Goal: Task Accomplishment & Management: Complete application form

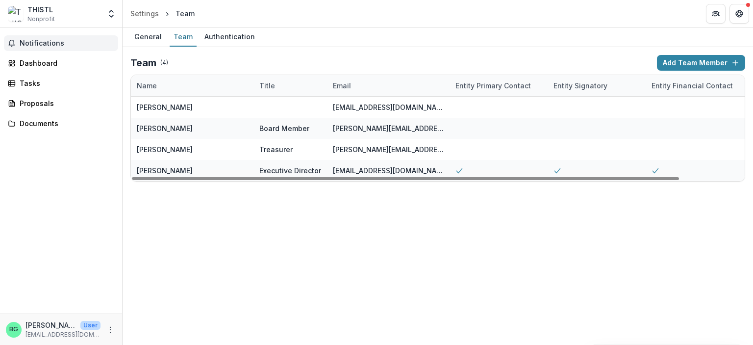
click at [43, 45] on span "Notifications" at bounding box center [67, 43] width 95 height 8
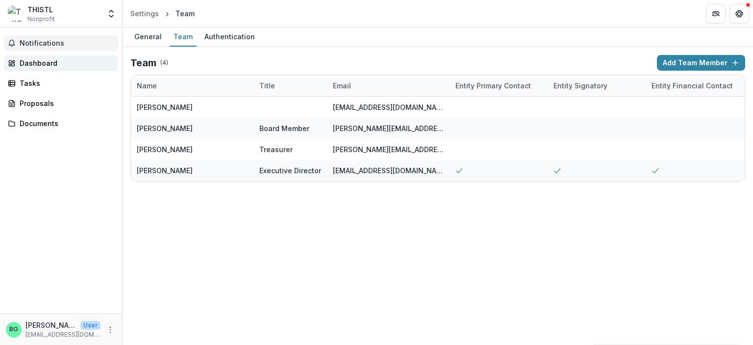
click at [42, 64] on div "Dashboard" at bounding box center [65, 63] width 91 height 10
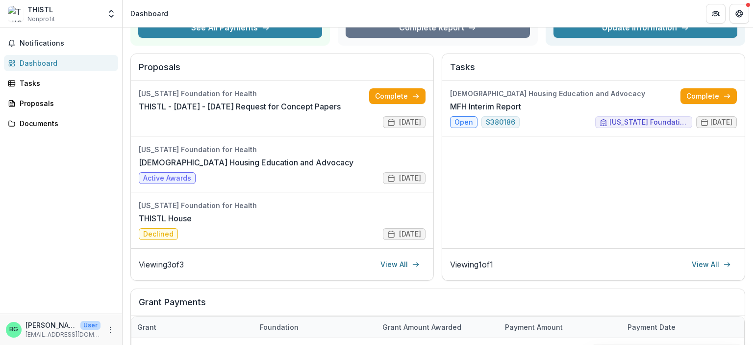
scroll to position [96, 0]
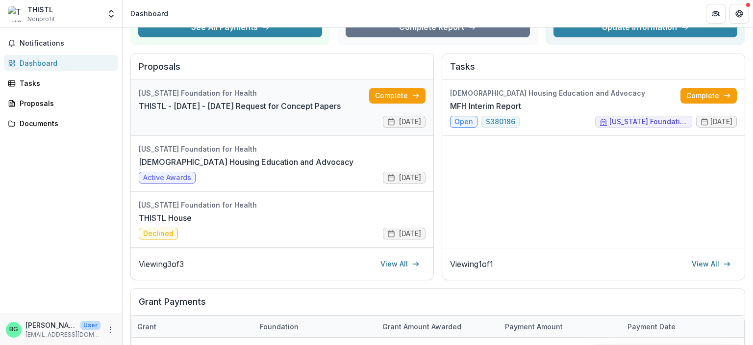
click at [304, 112] on link "THISTL - [DATE] - [DATE] Request for Concept Papers" at bounding box center [240, 106] width 202 height 12
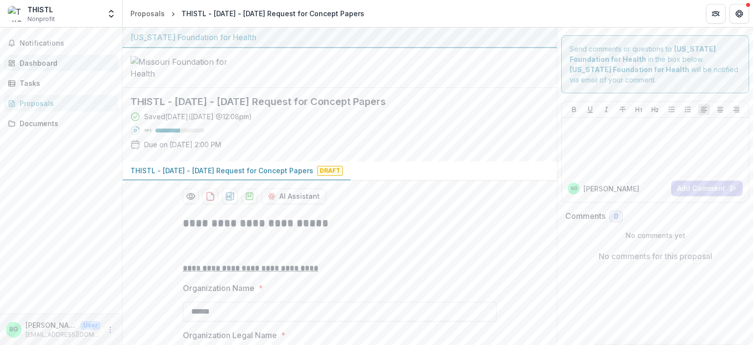
click at [44, 62] on div "Dashboard" at bounding box center [65, 63] width 91 height 10
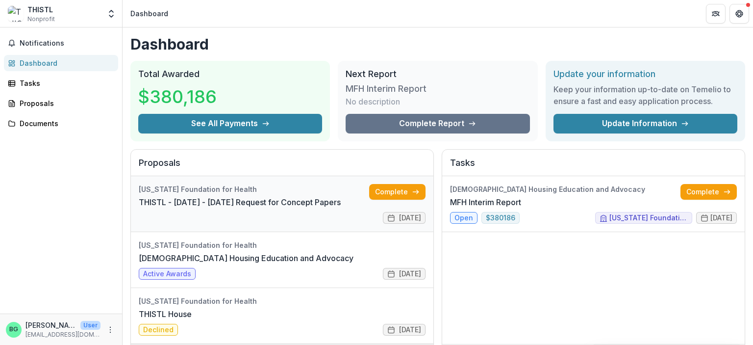
click at [265, 208] on link "THISTL - [DATE] - [DATE] Request for Concept Papers" at bounding box center [240, 202] width 202 height 12
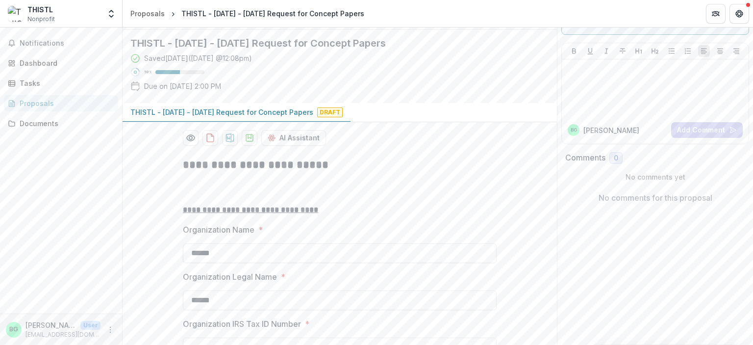
scroll to position [63, 0]
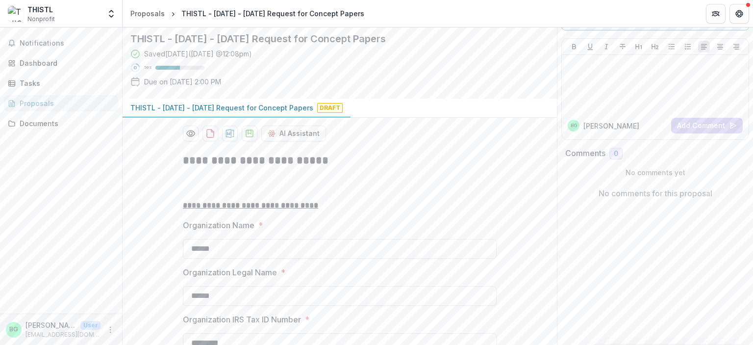
click at [247, 113] on p "THISTL - [DATE] - [DATE] Request for Concept Papers" at bounding box center [221, 107] width 183 height 10
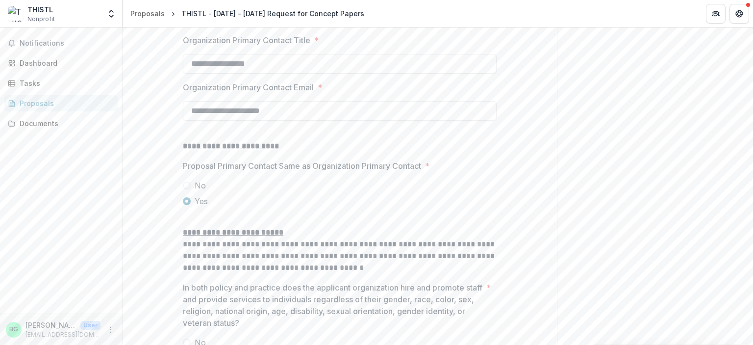
scroll to position [1212, 0]
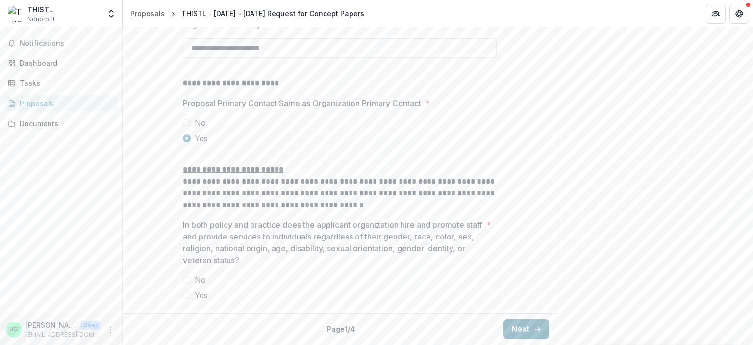
click at [524, 324] on button "Next" at bounding box center [527, 329] width 46 height 20
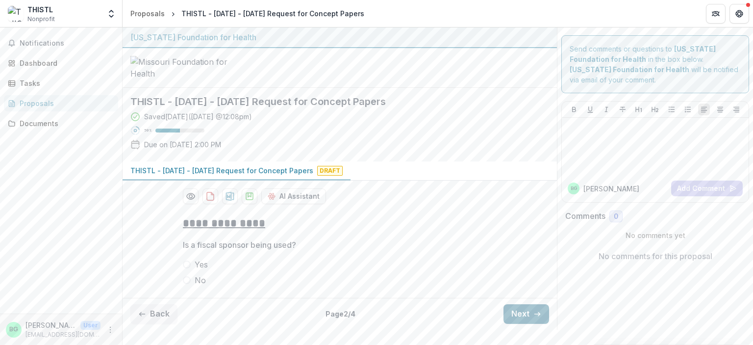
click at [518, 324] on button "Next" at bounding box center [527, 314] width 46 height 20
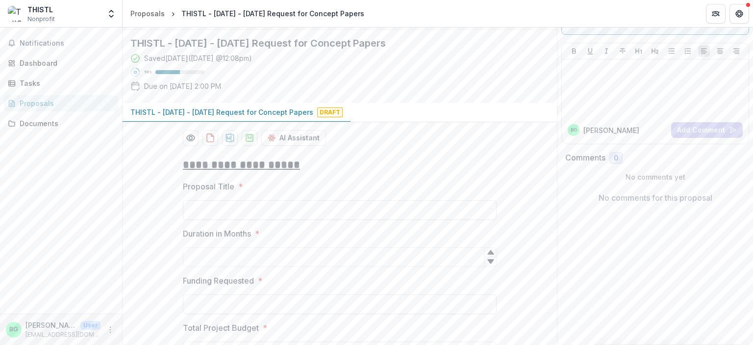
scroll to position [858, 0]
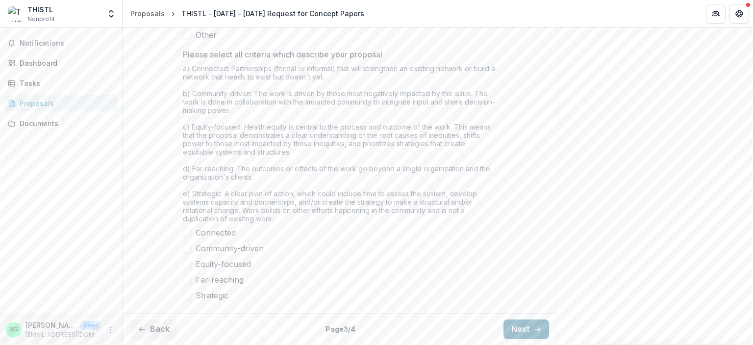
click at [518, 327] on button "Next" at bounding box center [527, 329] width 46 height 20
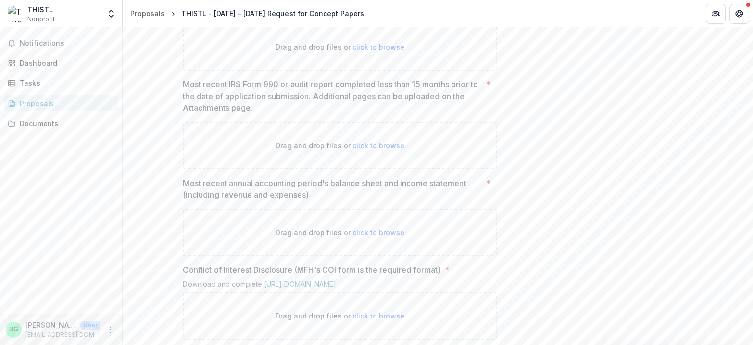
scroll to position [538, 0]
click at [370, 48] on span "click to browse" at bounding box center [379, 44] width 52 height 8
click at [255, 16] on link "[URL][DOMAIN_NAME]" at bounding box center [219, 12] width 73 height 8
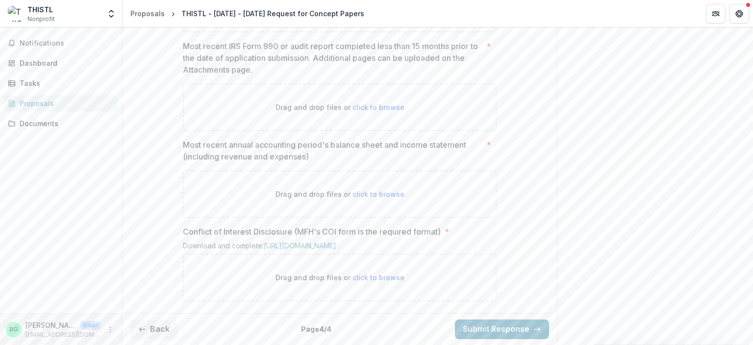
scroll to position [612, 0]
click at [382, 111] on span "click to browse" at bounding box center [379, 107] width 52 height 8
type input "**********"
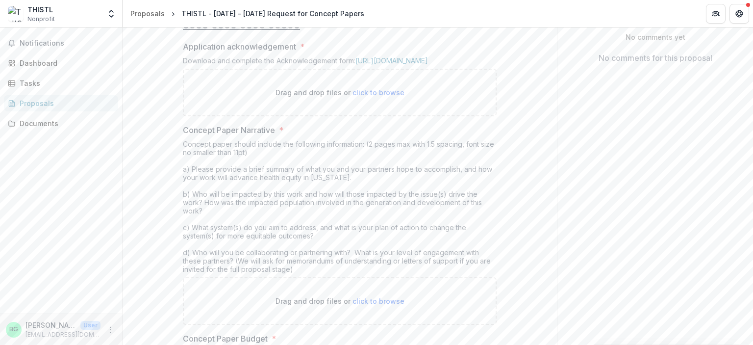
scroll to position [197, 0]
